Goal: Task Accomplishment & Management: Manage account settings

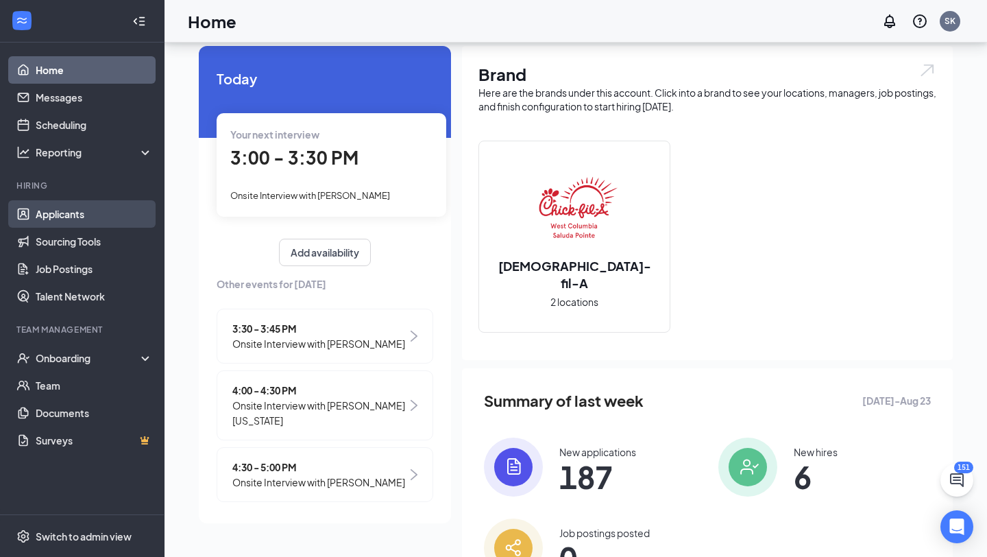
click at [96, 210] on link "Applicants" at bounding box center [94, 213] width 117 height 27
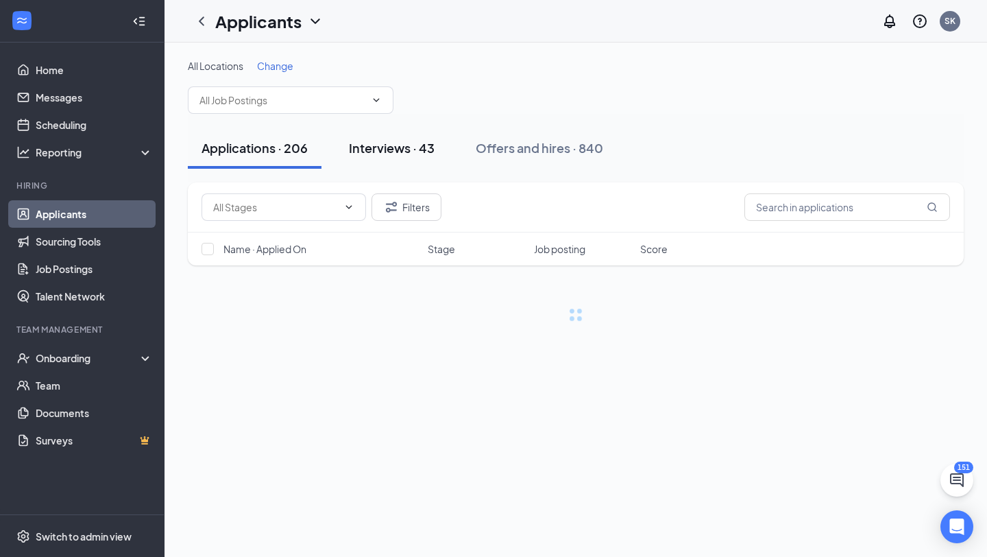
click at [417, 139] on div "Interviews · 43" at bounding box center [392, 147] width 86 height 17
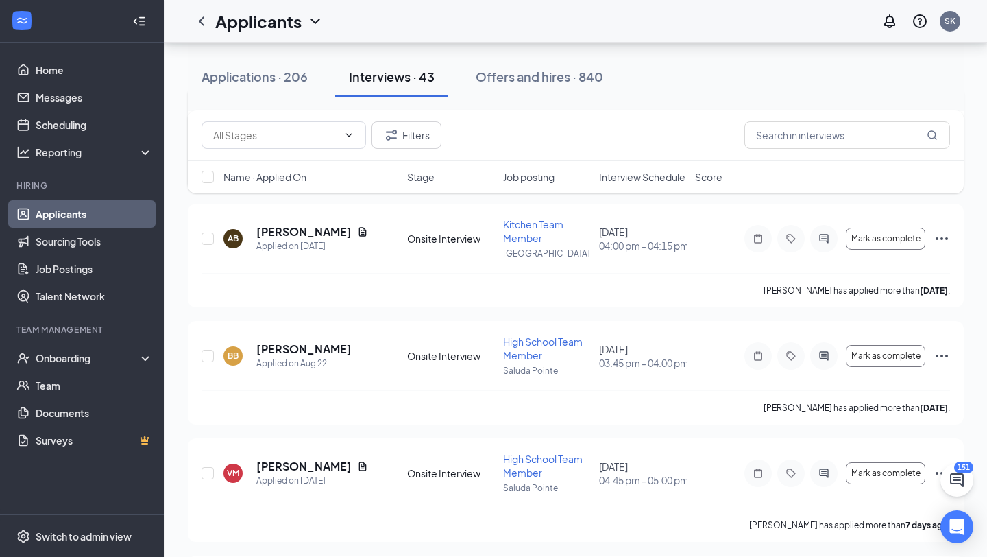
scroll to position [311, 0]
click at [635, 180] on span "Interview Schedule" at bounding box center [642, 177] width 86 height 14
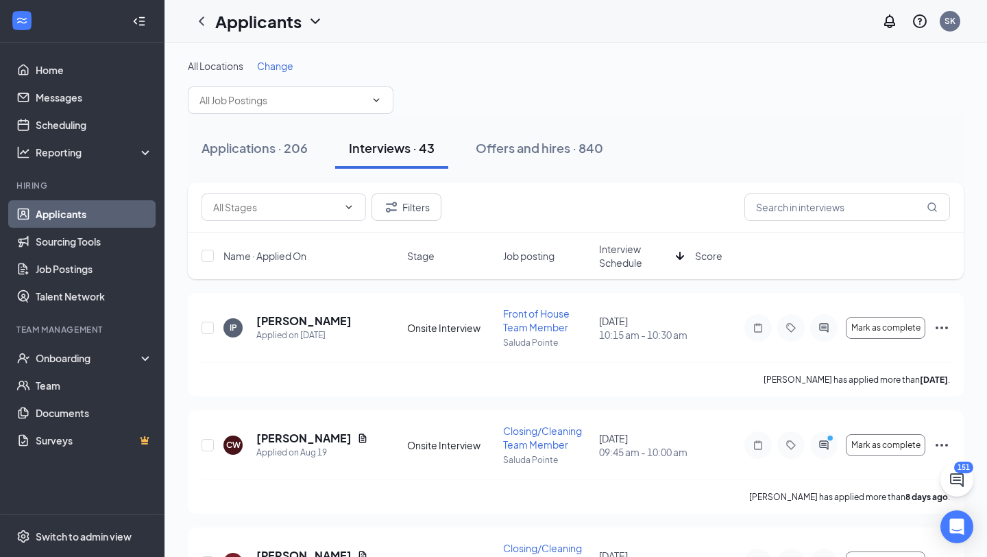
click at [631, 256] on span "Interview Schedule" at bounding box center [634, 255] width 71 height 27
click at [937, 327] on icon "Ellipses" at bounding box center [942, 327] width 12 height 3
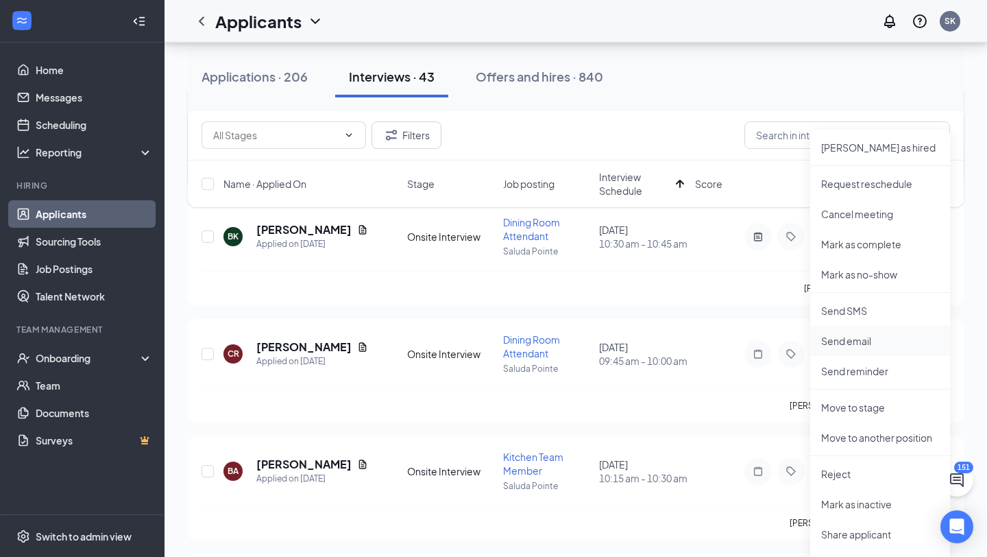
scroll to position [243, 0]
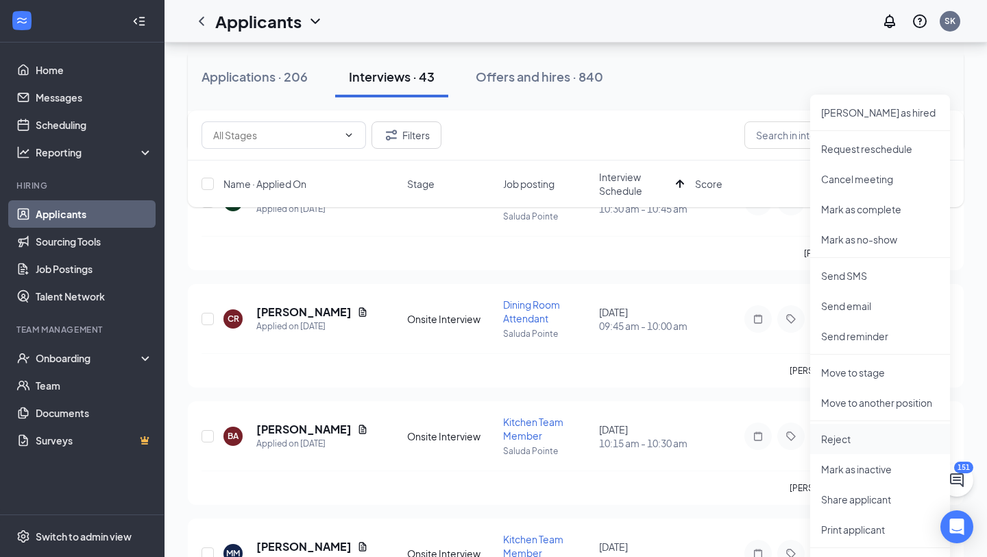
click at [838, 439] on p "Reject" at bounding box center [880, 439] width 118 height 14
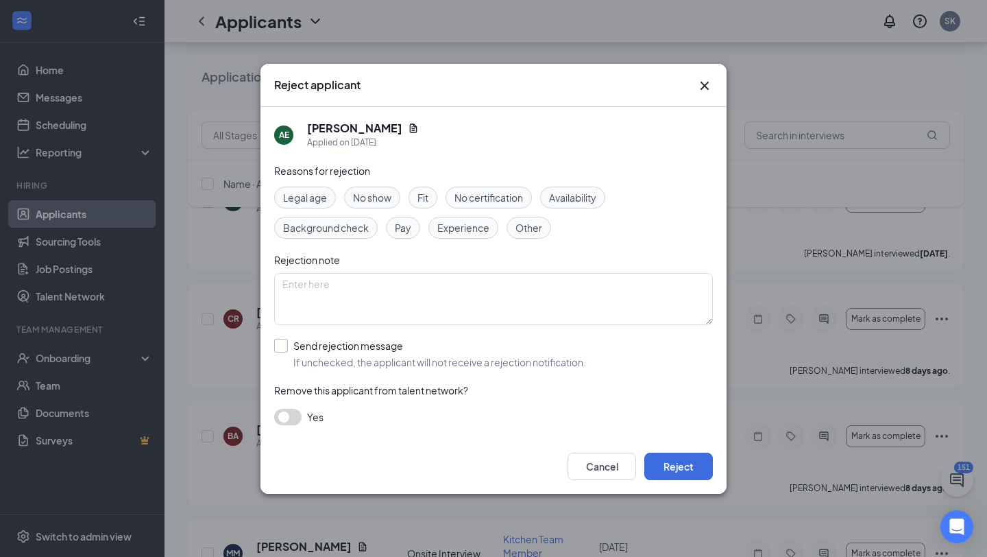
click at [327, 357] on input "Send rejection message If unchecked, the applicant will not receive a rejection…" at bounding box center [430, 354] width 312 height 30
checkbox input "true"
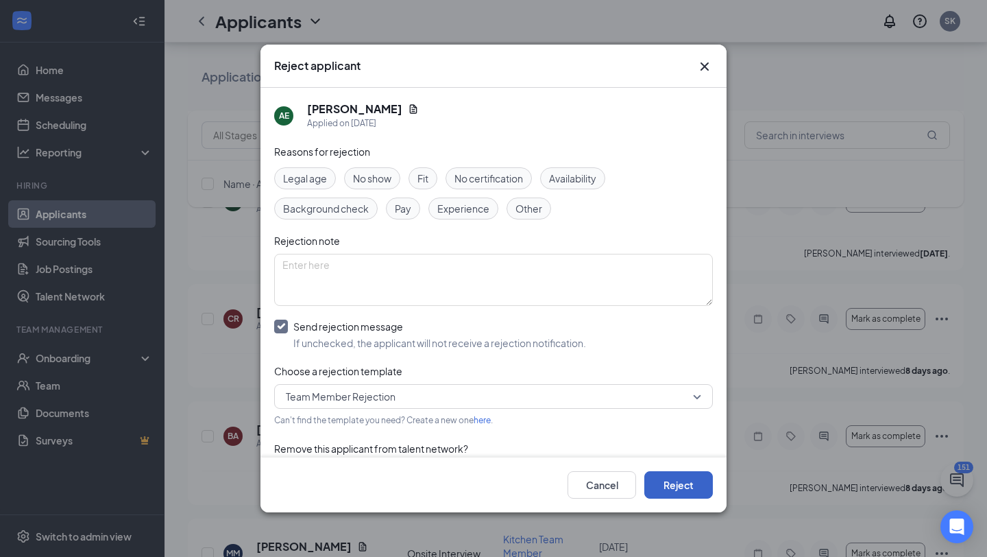
click at [697, 487] on button "Reject" at bounding box center [678, 484] width 69 height 27
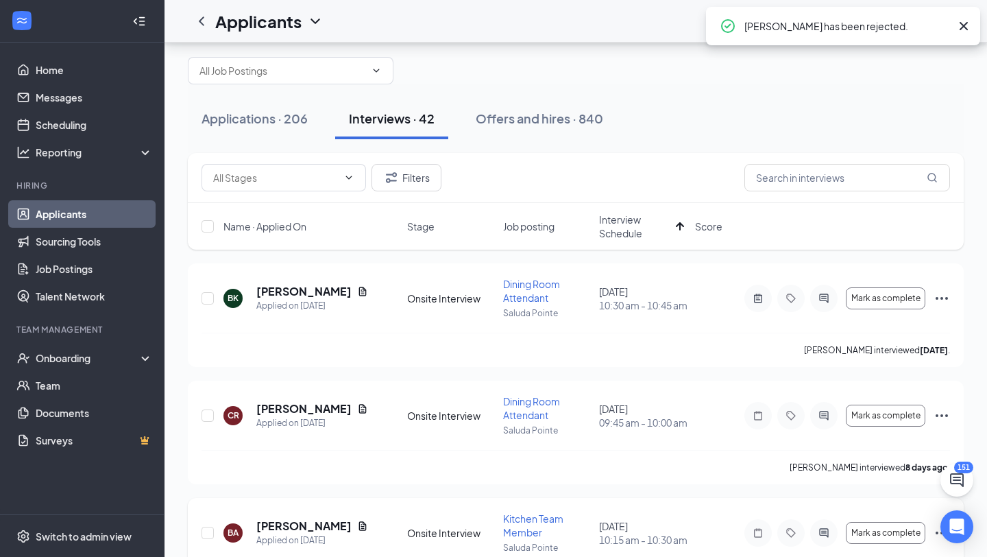
scroll to position [53, 0]
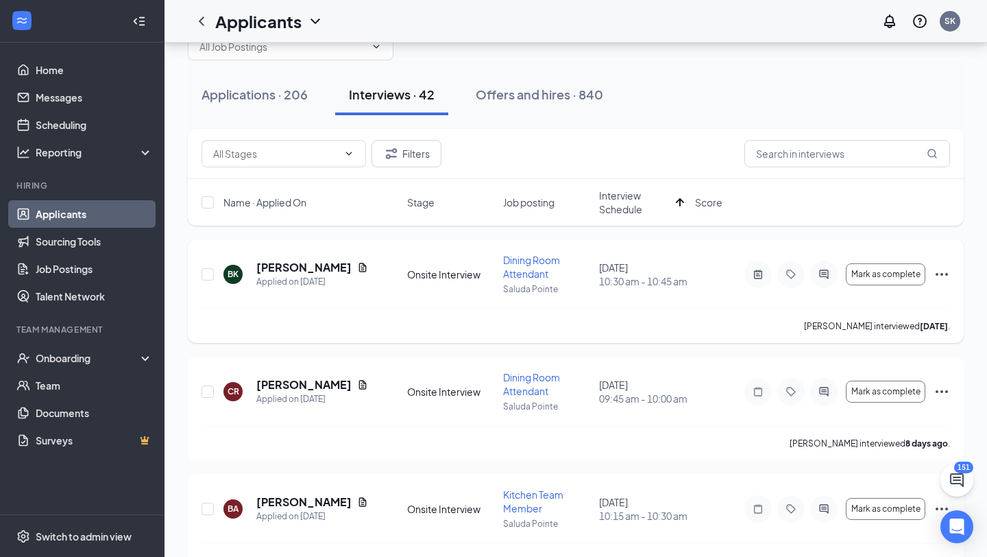
click at [939, 271] on icon "Ellipses" at bounding box center [942, 274] width 16 height 16
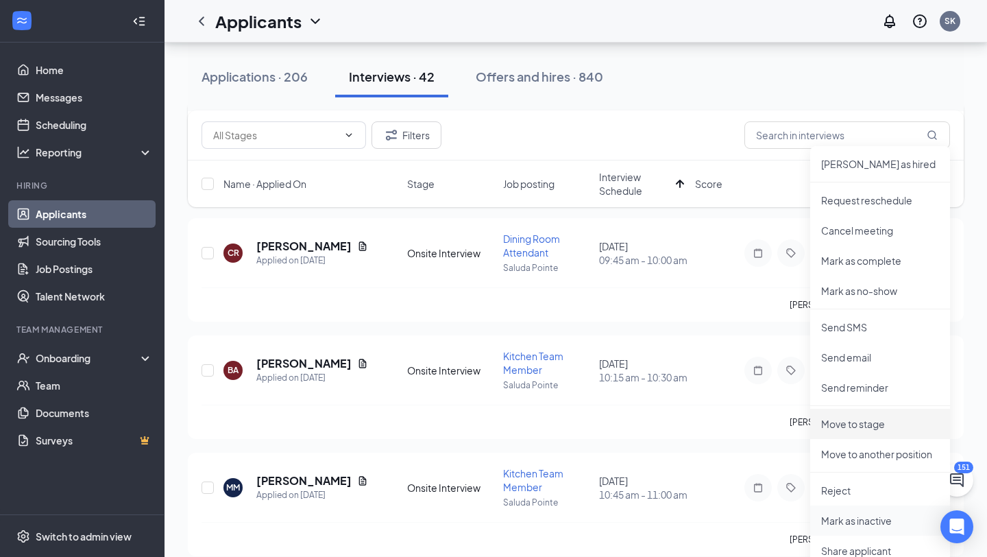
scroll to position [212, 0]
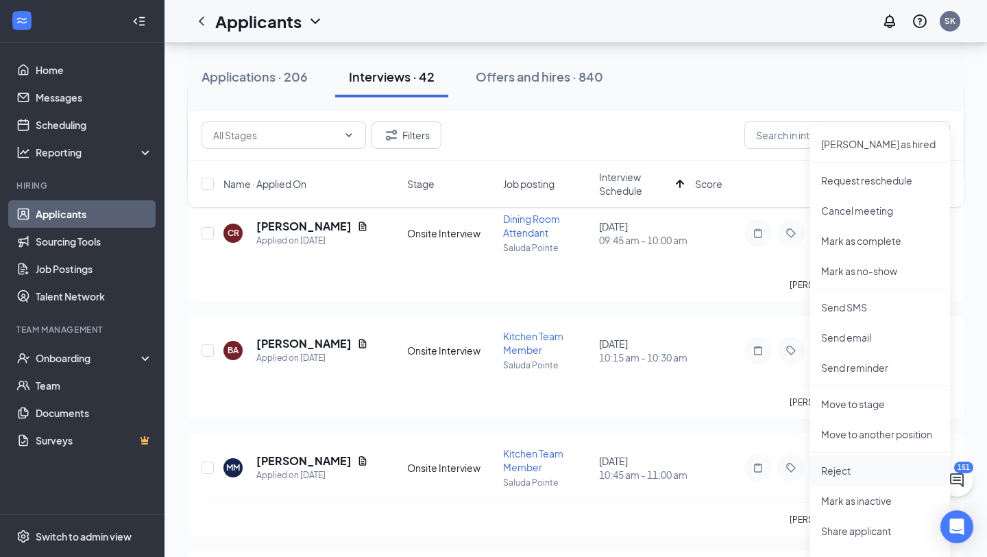
click at [841, 476] on p "Reject" at bounding box center [880, 470] width 118 height 14
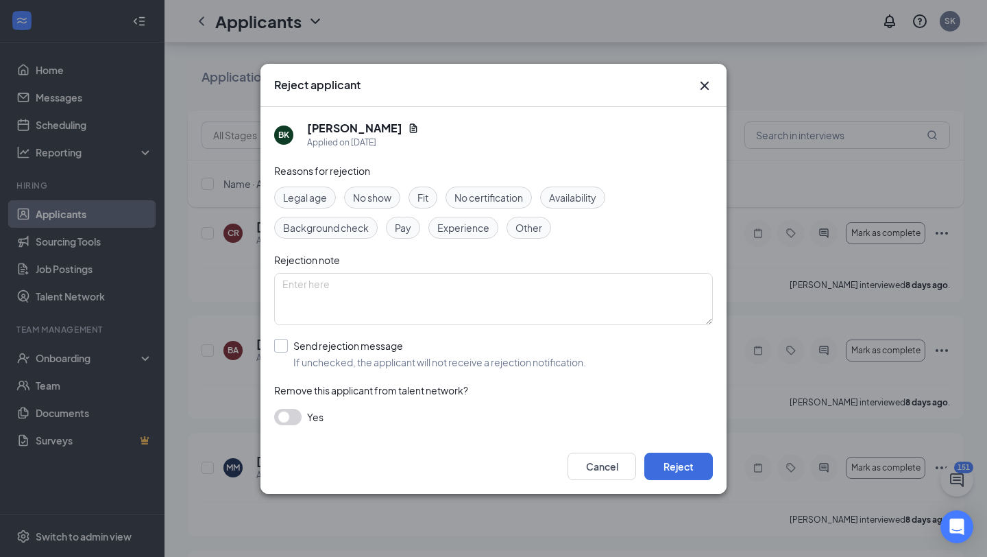
click at [328, 340] on input "Send rejection message If unchecked, the applicant will not receive a rejection…" at bounding box center [430, 354] width 312 height 30
checkbox input "true"
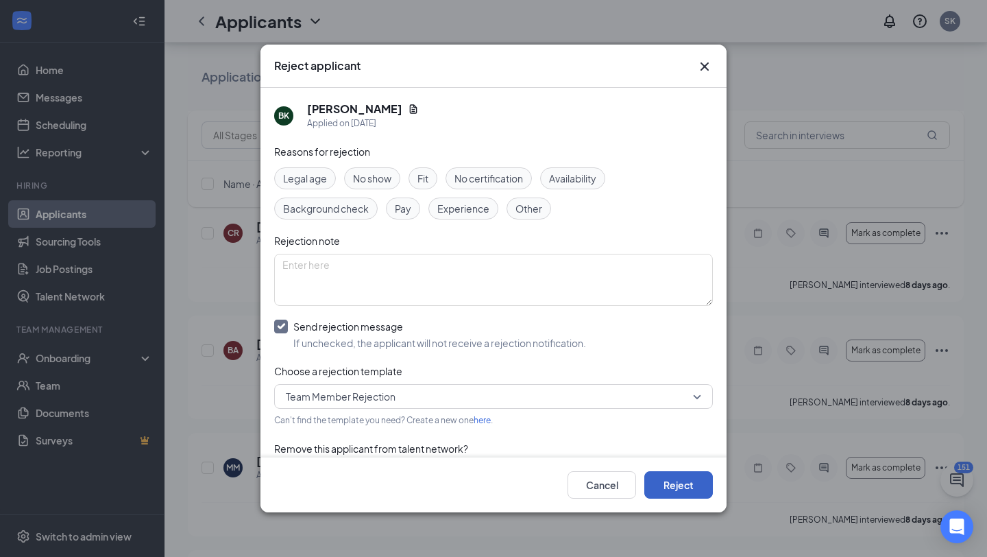
click at [688, 475] on button "Reject" at bounding box center [678, 484] width 69 height 27
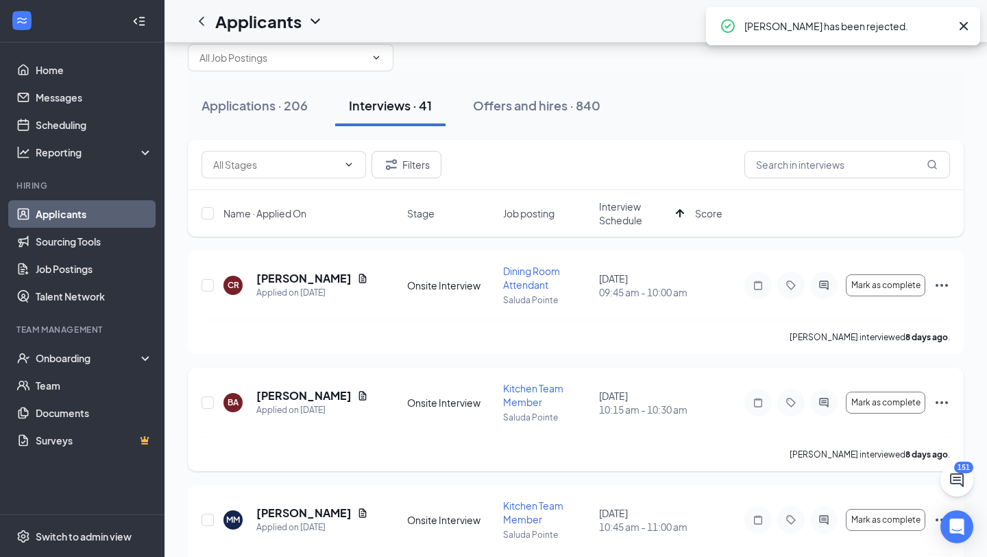
scroll to position [40, 0]
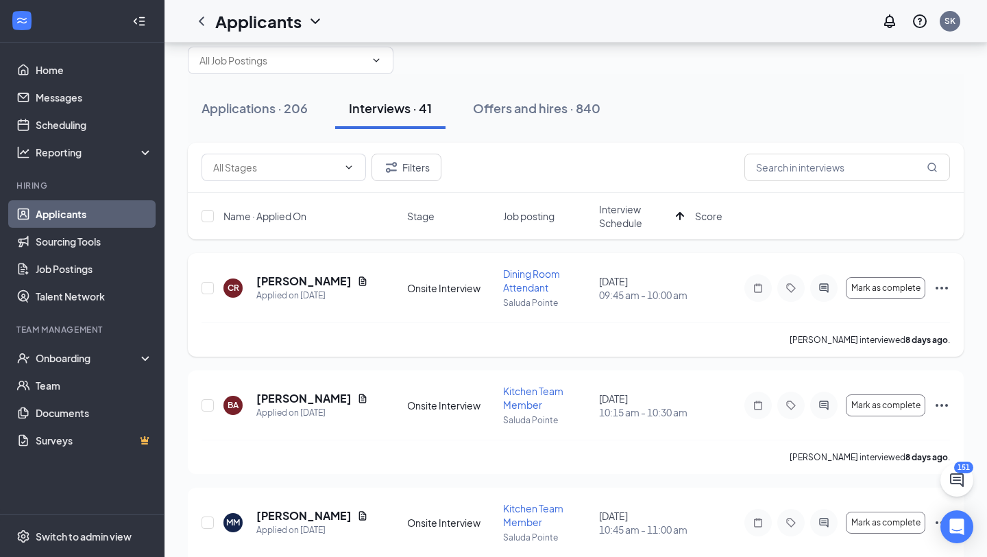
click at [943, 284] on icon "Ellipses" at bounding box center [942, 288] width 16 height 16
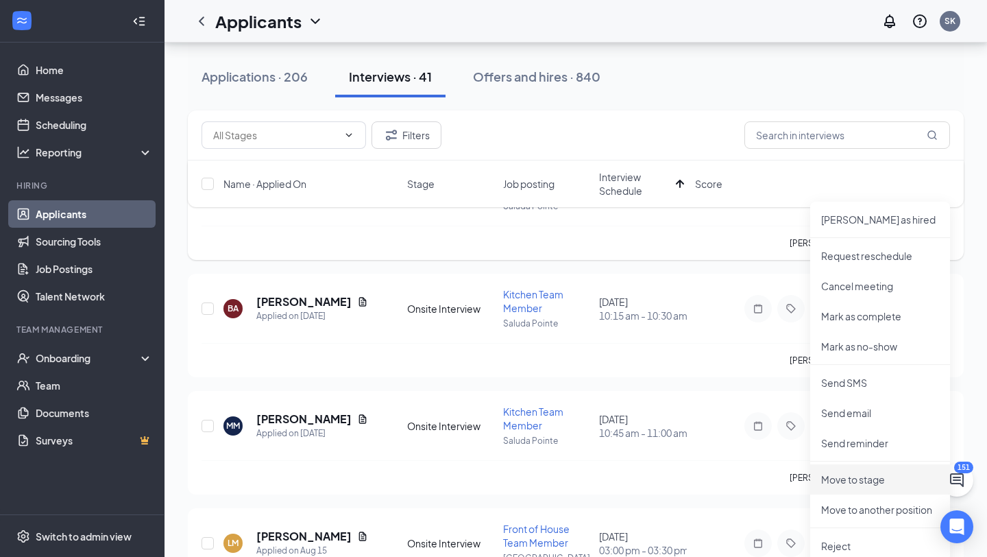
scroll to position [181, 0]
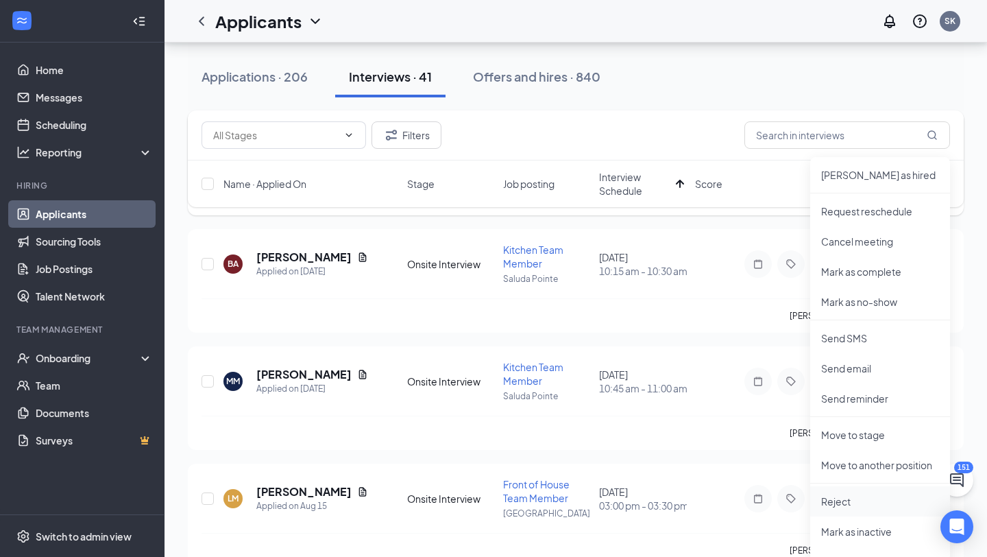
click at [840, 501] on p "Reject" at bounding box center [880, 501] width 118 height 14
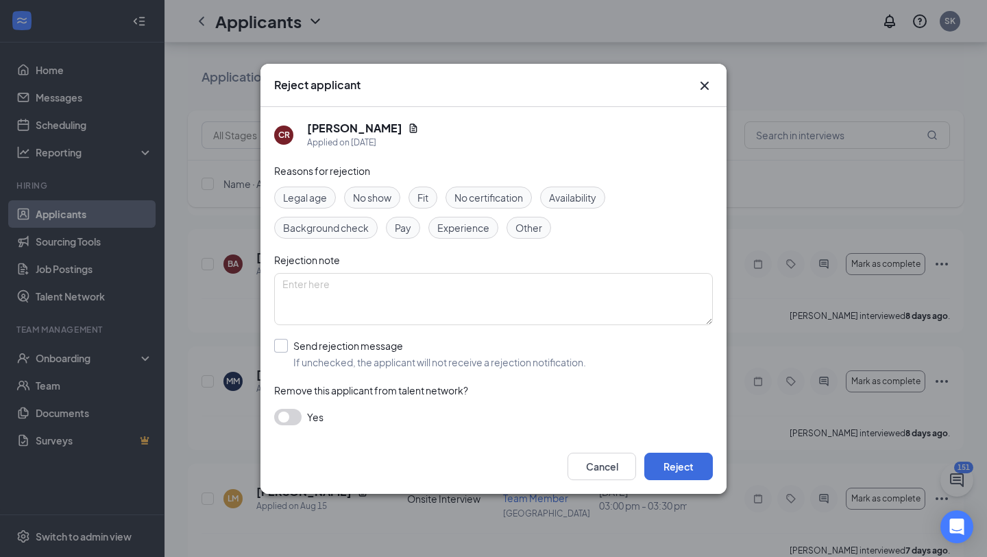
click at [313, 348] on input "Send rejection message If unchecked, the applicant will not receive a rejection…" at bounding box center [430, 354] width 312 height 30
checkbox input "true"
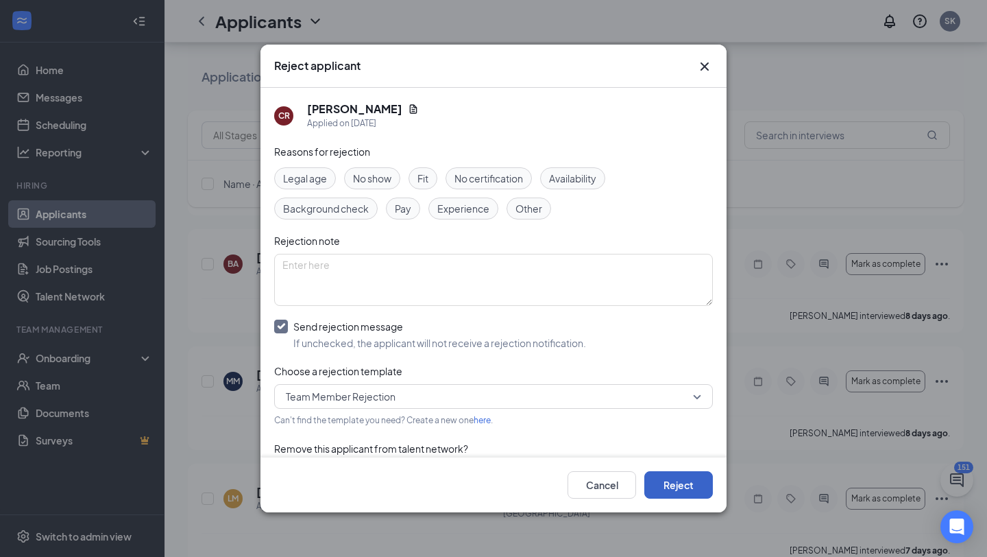
click at [660, 487] on button "Reject" at bounding box center [678, 484] width 69 height 27
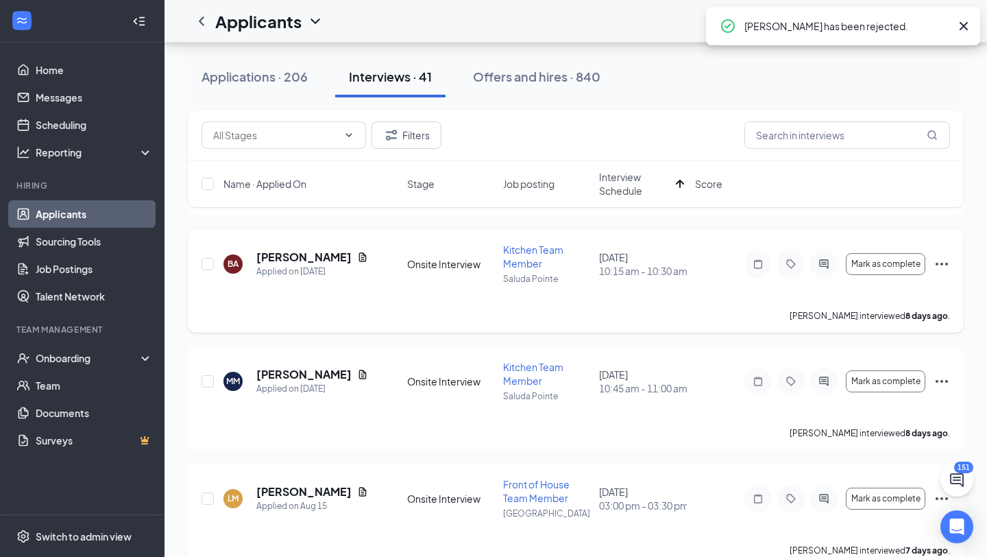
click at [942, 263] on icon "Ellipses" at bounding box center [942, 264] width 12 height 3
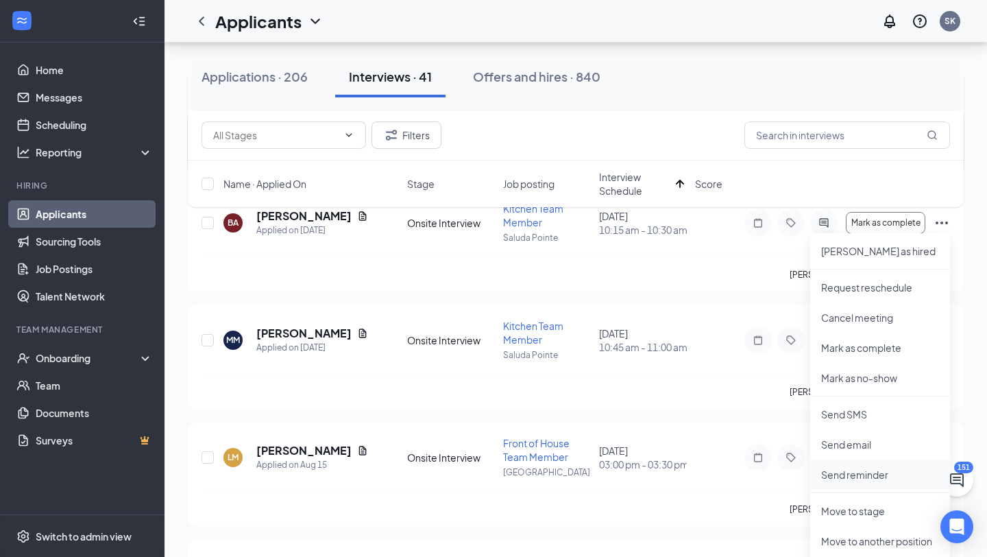
scroll to position [263, 0]
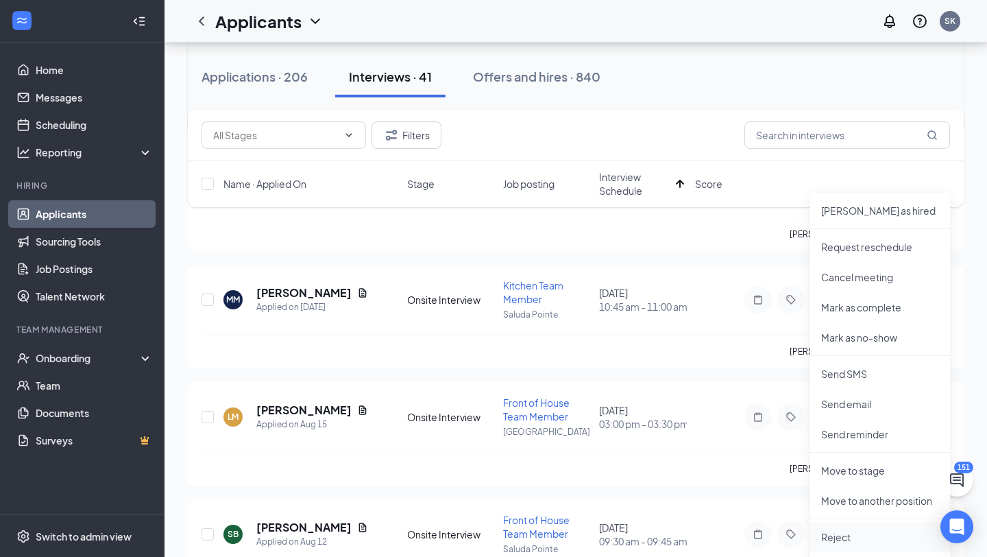
click at [833, 529] on li "Reject" at bounding box center [880, 537] width 140 height 30
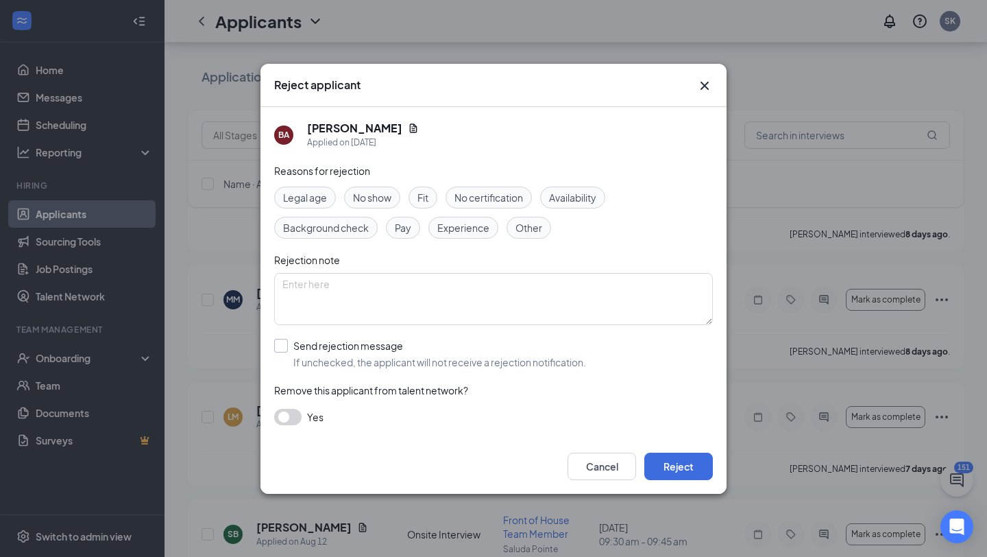
click at [389, 354] on input "Send rejection message If unchecked, the applicant will not receive a rejection…" at bounding box center [430, 354] width 312 height 30
checkbox input "true"
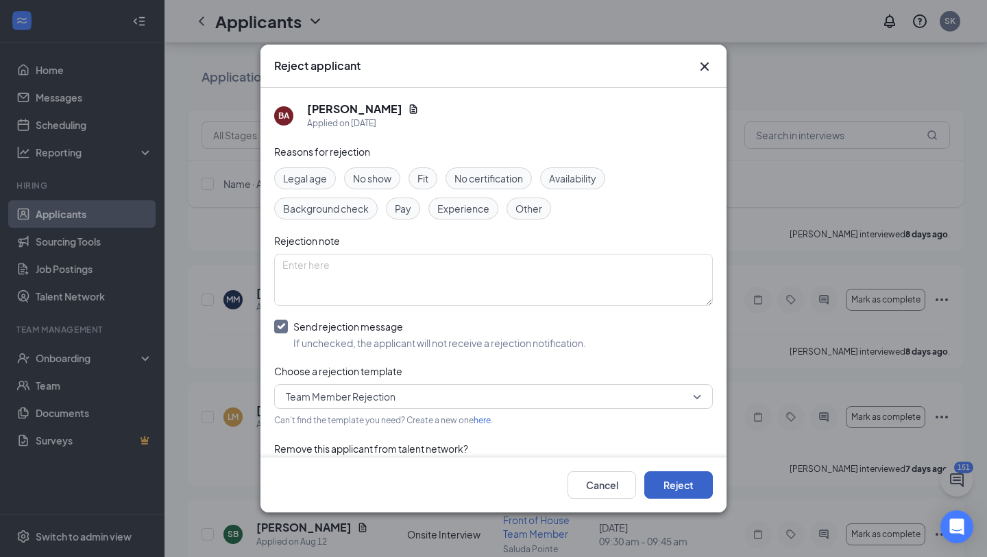
click at [673, 483] on button "Reject" at bounding box center [678, 484] width 69 height 27
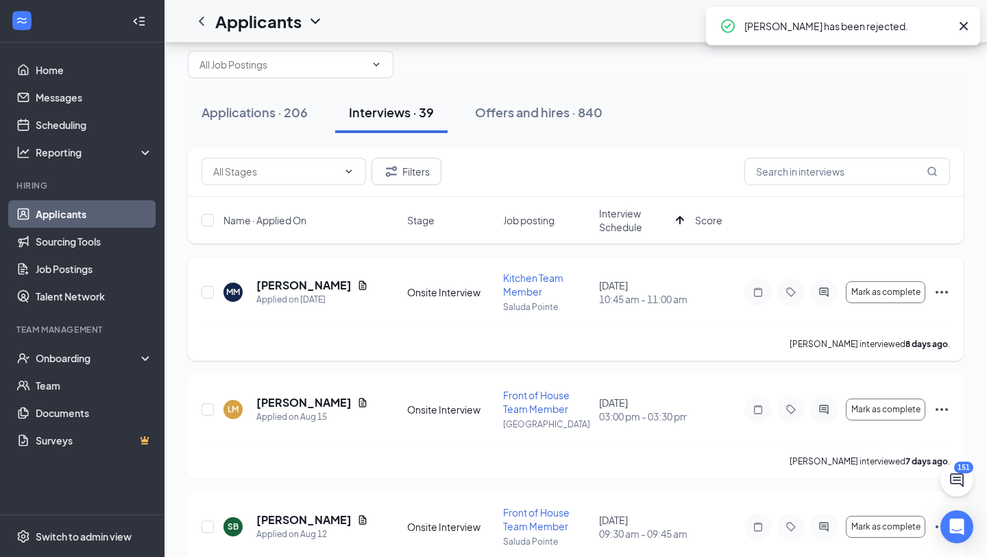
scroll to position [16, 0]
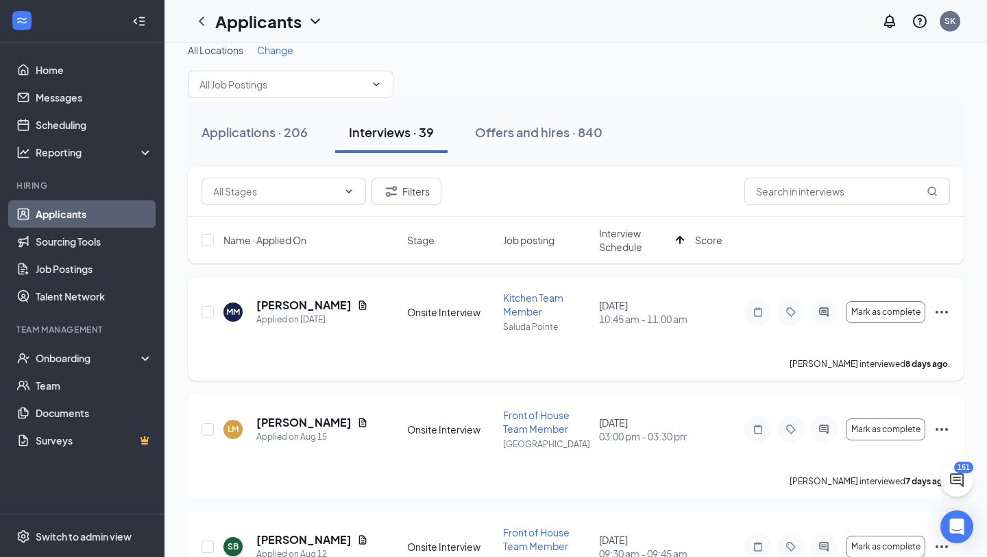
click at [296, 306] on h5 "[PERSON_NAME]" at bounding box center [303, 305] width 95 height 15
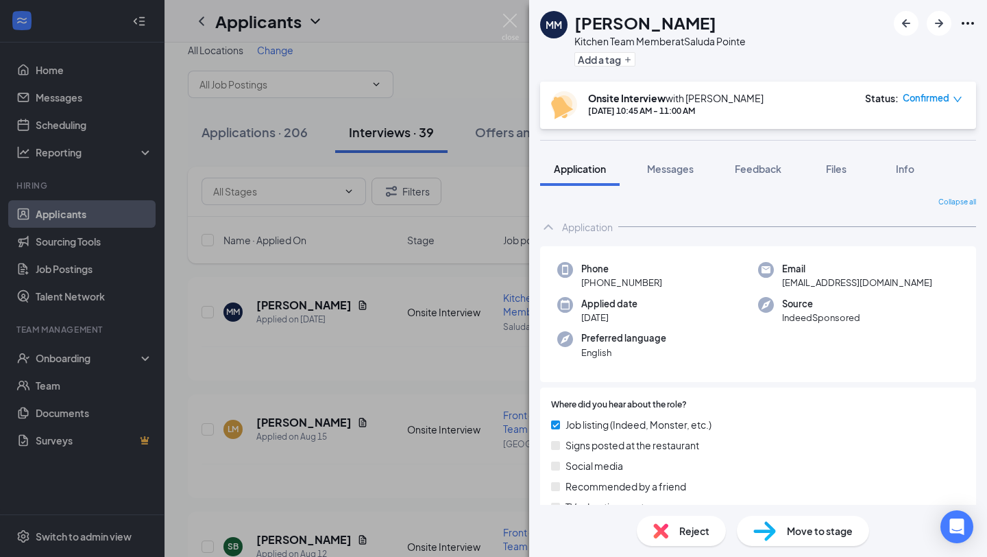
click at [673, 533] on div "Reject" at bounding box center [681, 530] width 89 height 30
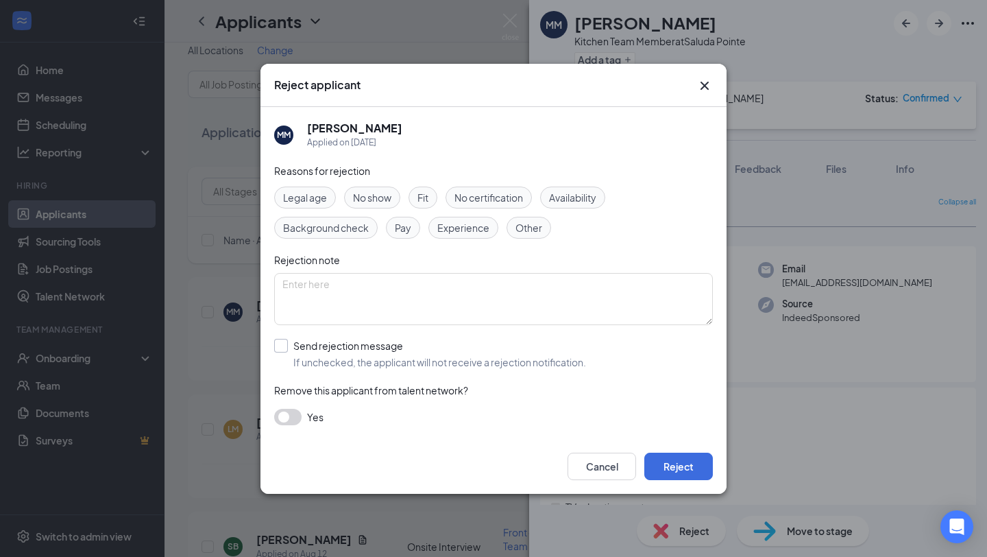
click at [363, 347] on input "Send rejection message If unchecked, the applicant will not receive a rejection…" at bounding box center [430, 354] width 312 height 30
checkbox input "true"
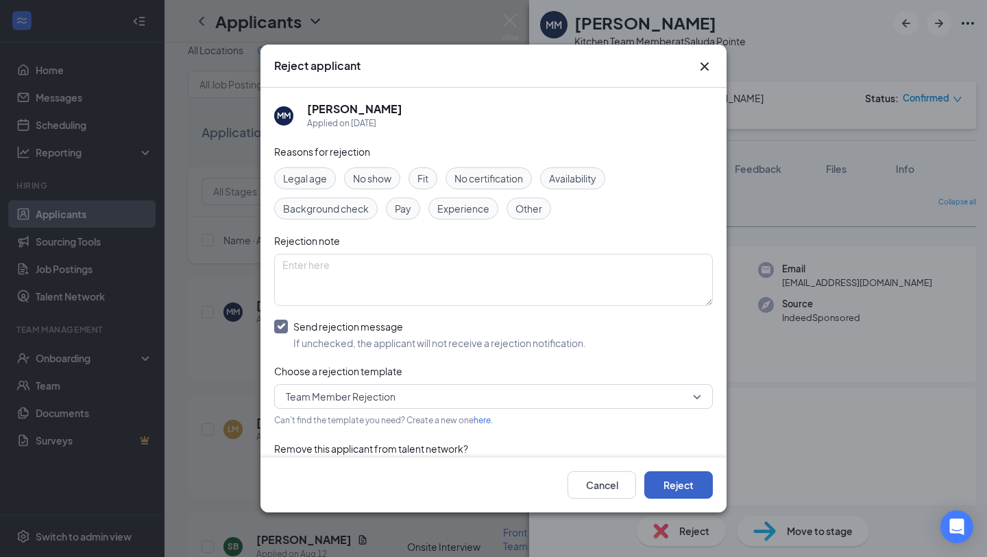
click at [671, 481] on button "Reject" at bounding box center [678, 484] width 69 height 27
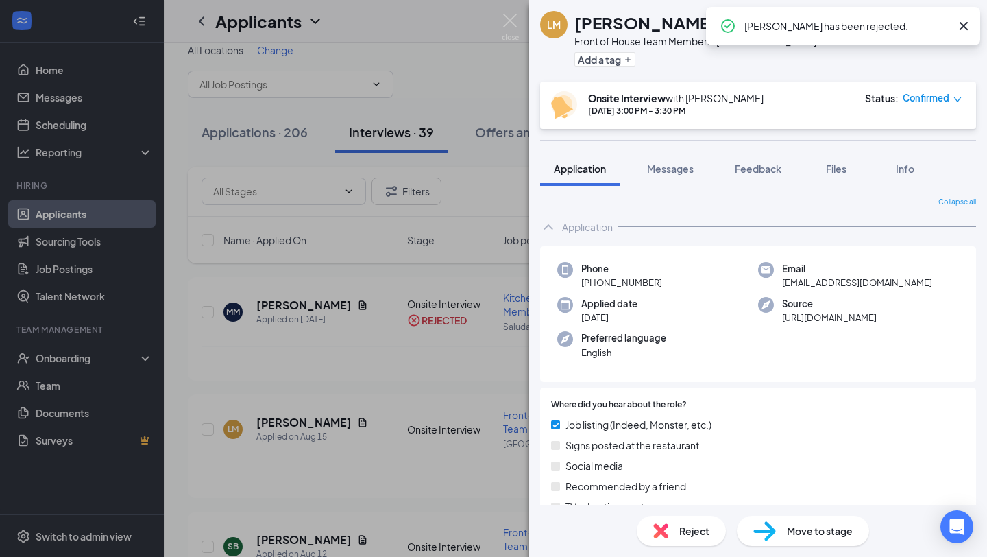
click at [666, 537] on img at bounding box center [660, 530] width 15 height 15
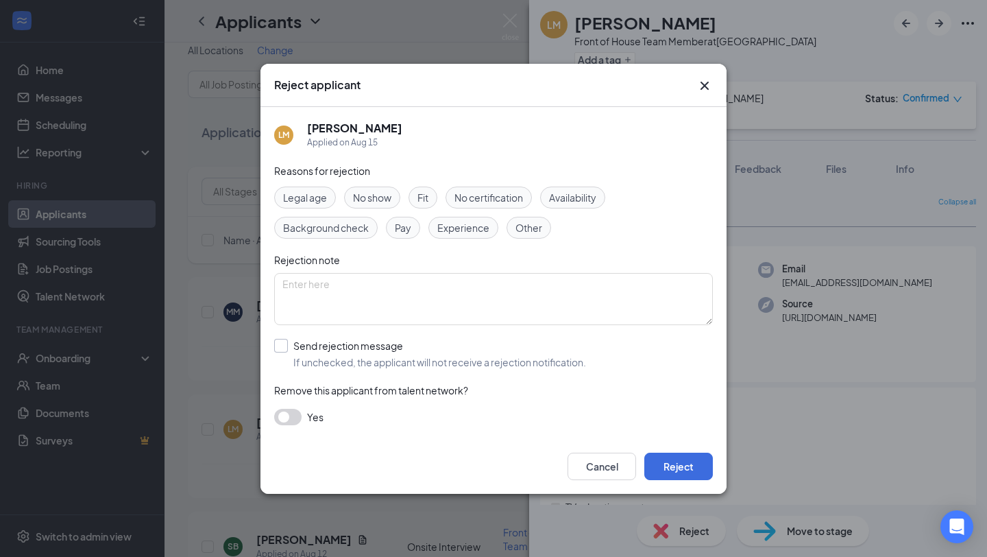
click at [498, 361] on input "Send rejection message If unchecked, the applicant will not receive a rejection…" at bounding box center [430, 354] width 312 height 30
checkbox input "true"
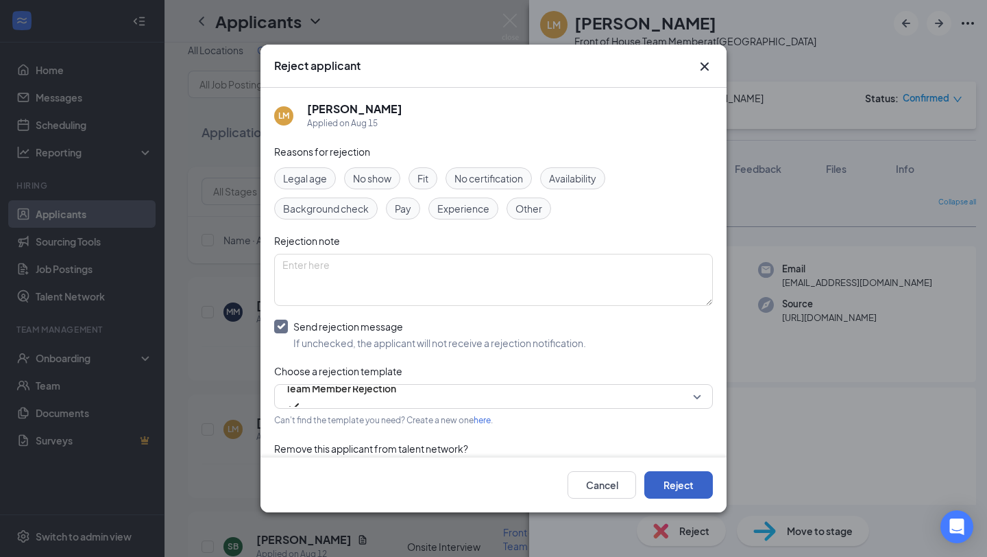
click at [667, 492] on button "Reject" at bounding box center [678, 484] width 69 height 27
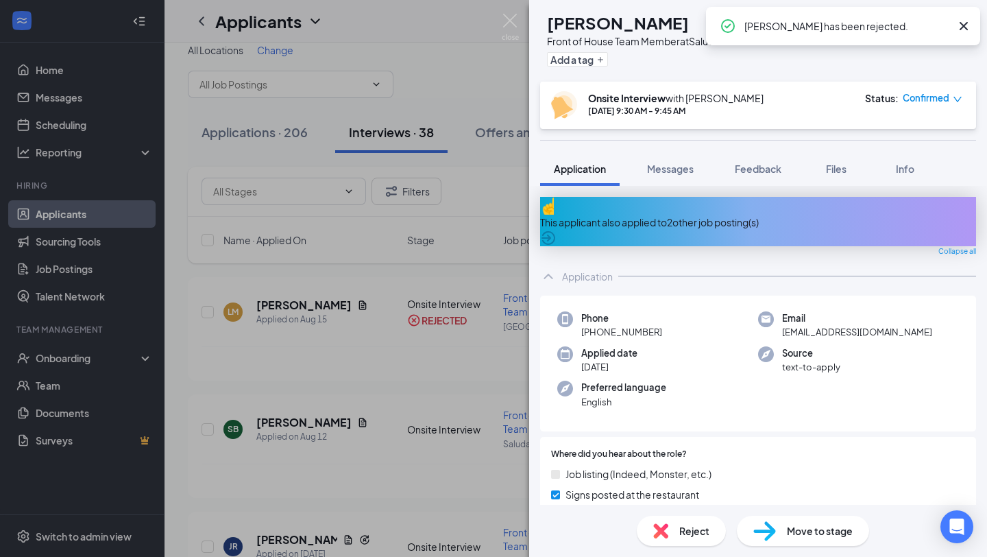
click at [653, 544] on div "Reject" at bounding box center [681, 530] width 89 height 30
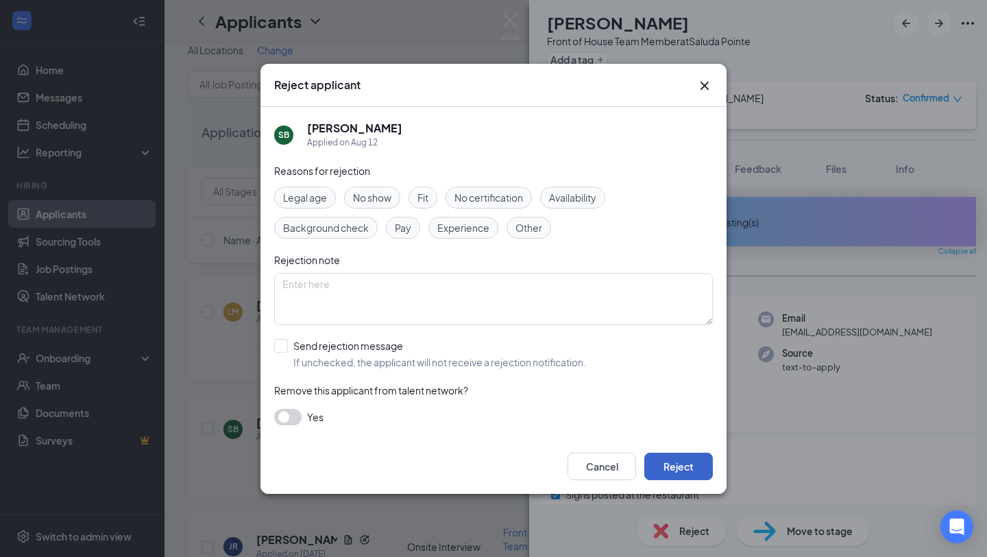
click at [664, 467] on button "Reject" at bounding box center [678, 465] width 69 height 27
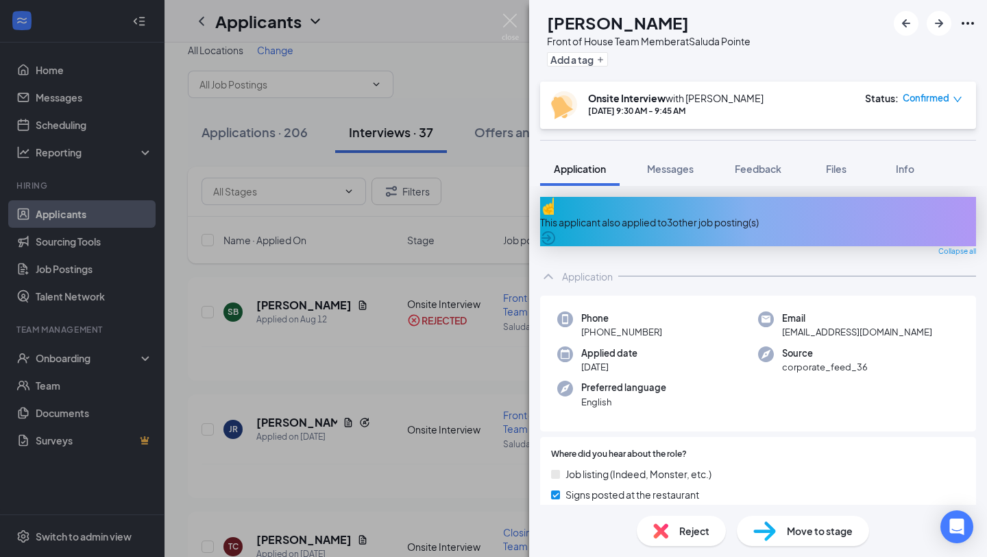
click at [509, 23] on img at bounding box center [510, 27] width 17 height 27
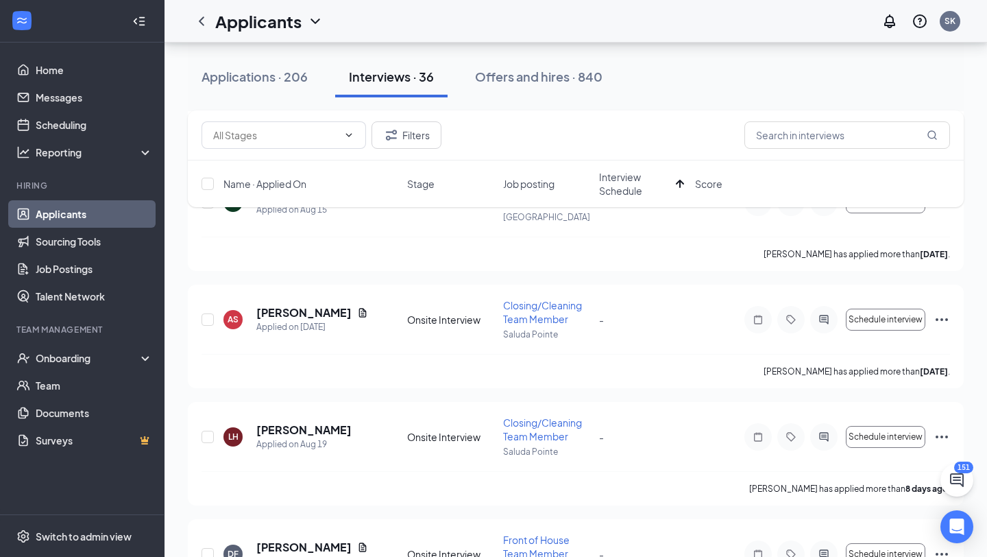
scroll to position [3935, 0]
